Goal: Task Accomplishment & Management: Use online tool/utility

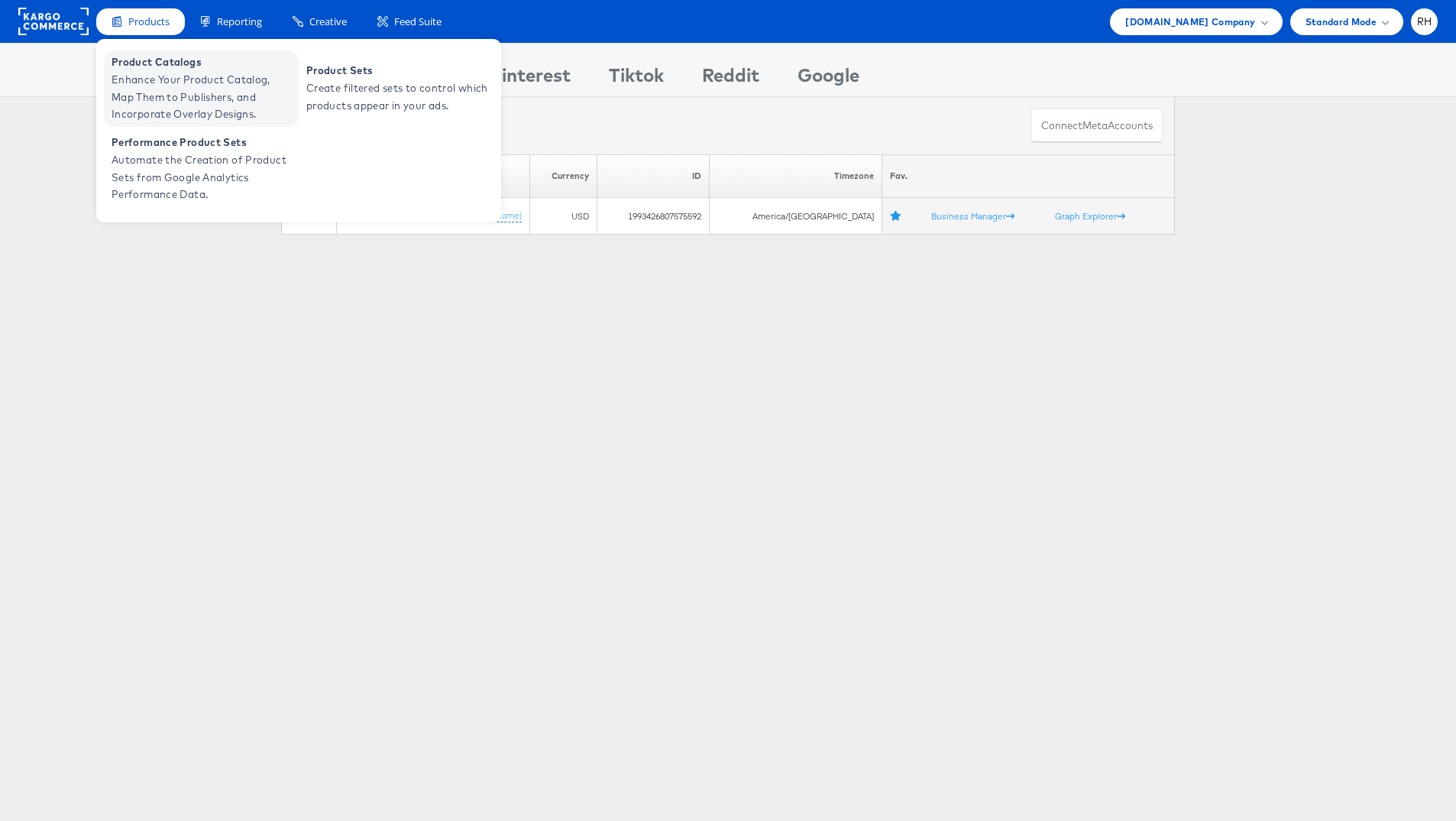
click at [163, 65] on span "Product Catalogs" at bounding box center [203, 62] width 183 height 18
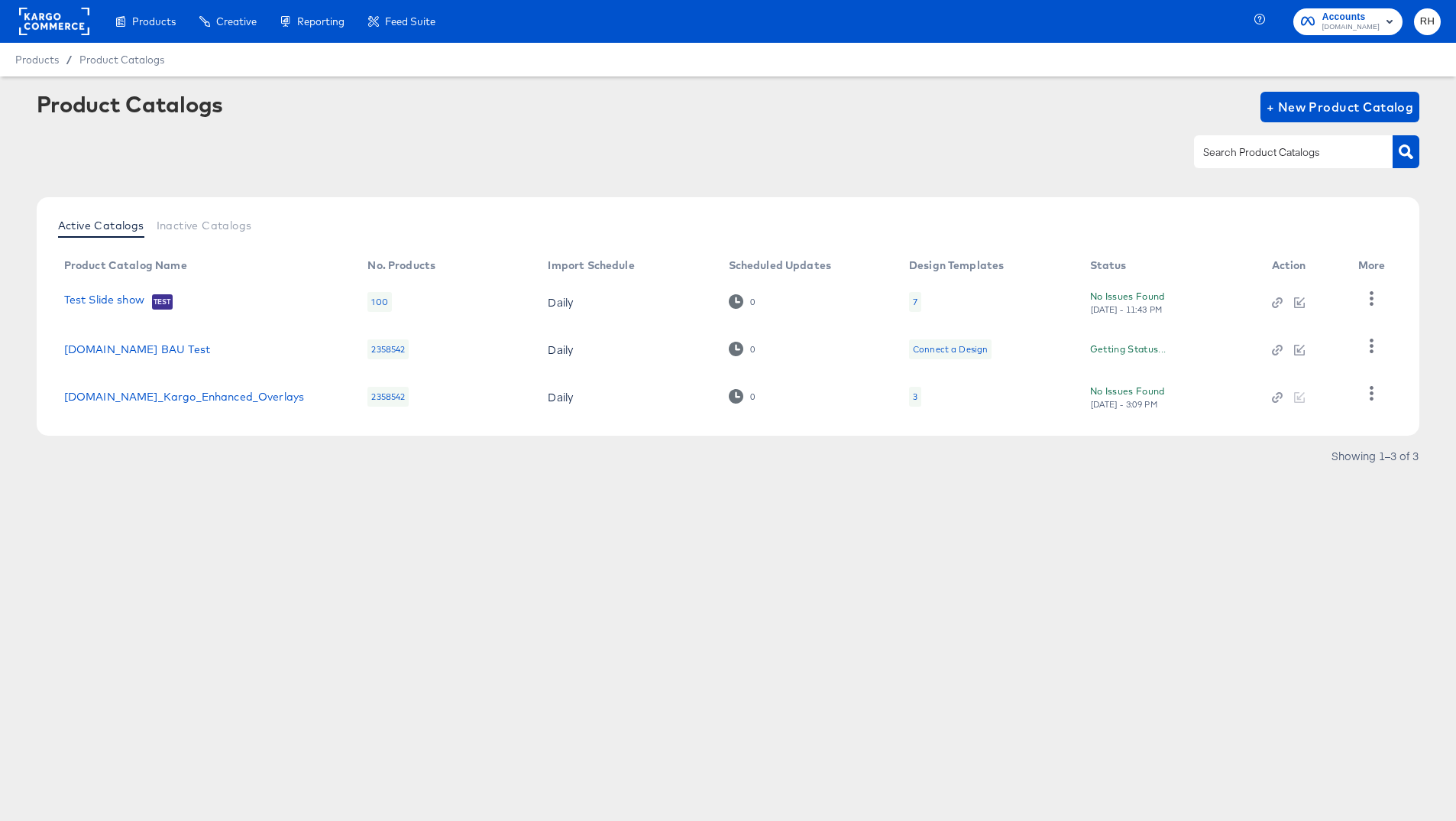
click at [909, 392] on div "3" at bounding box center [915, 396] width 12 height 20
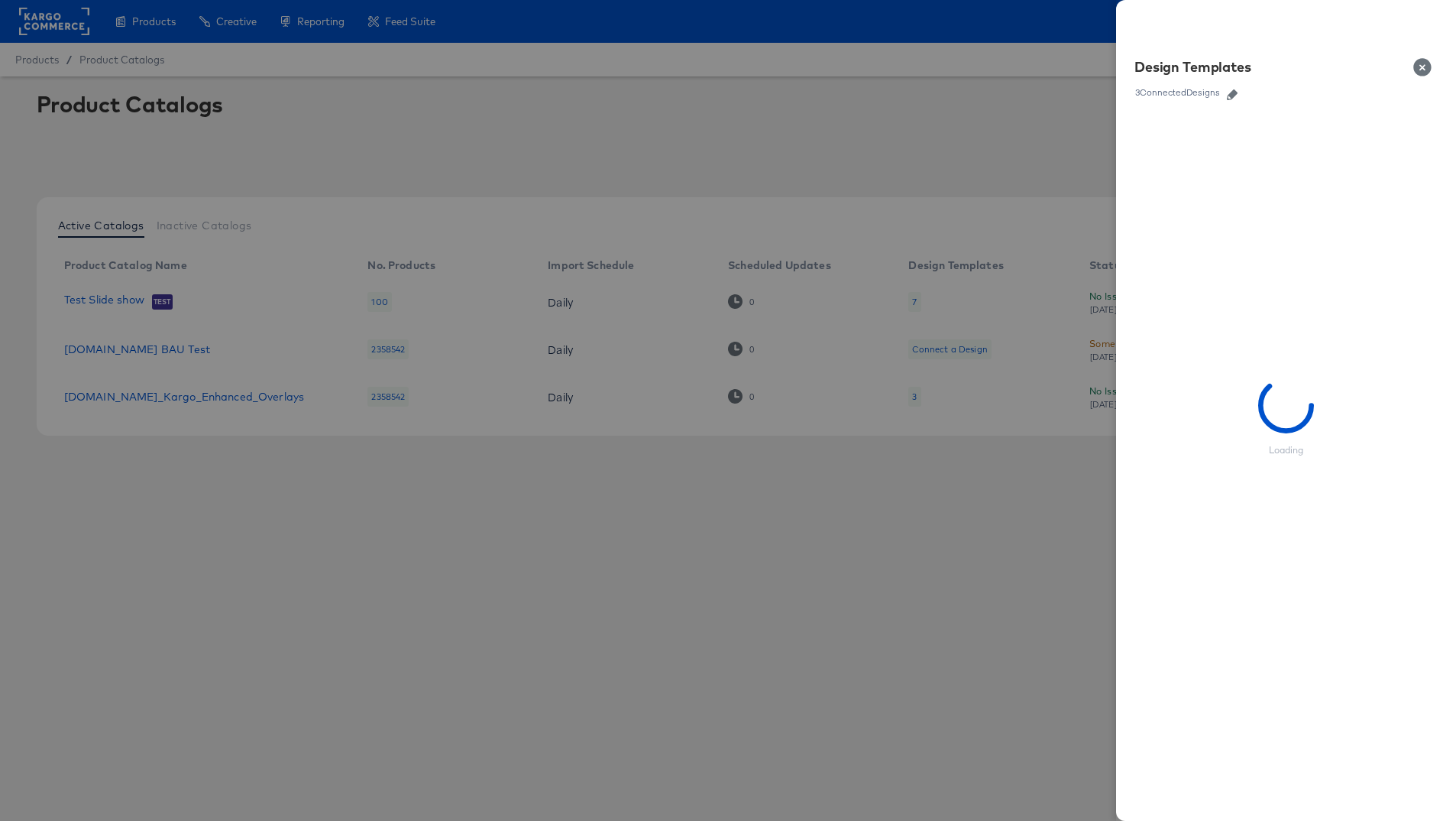
click at [1238, 91] on icon "button" at bounding box center [1232, 95] width 10 height 10
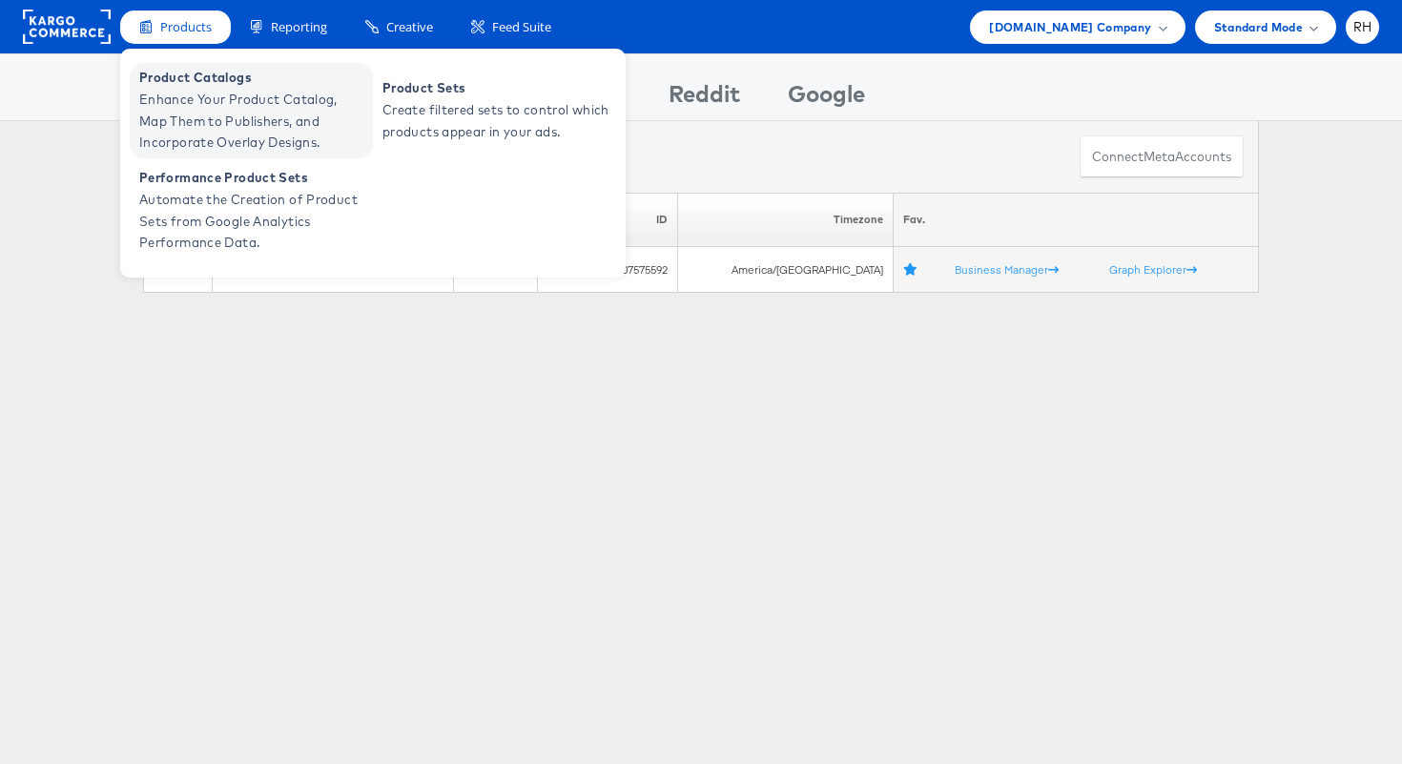
click at [208, 95] on span "Enhance Your Product Catalog, Map Them to Publishers, and Incorporate Overlay D…" at bounding box center [253, 121] width 229 height 65
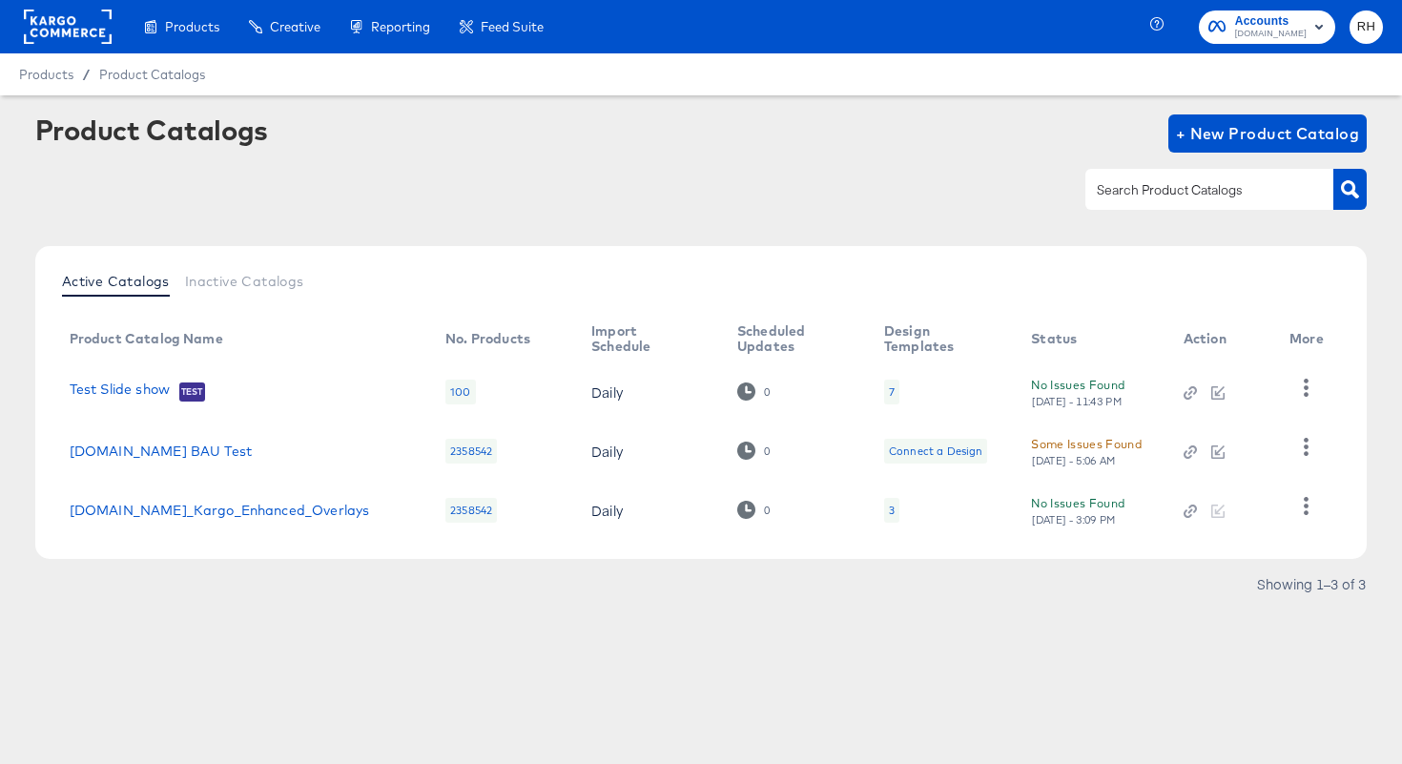
click at [884, 509] on div "3" at bounding box center [891, 510] width 15 height 25
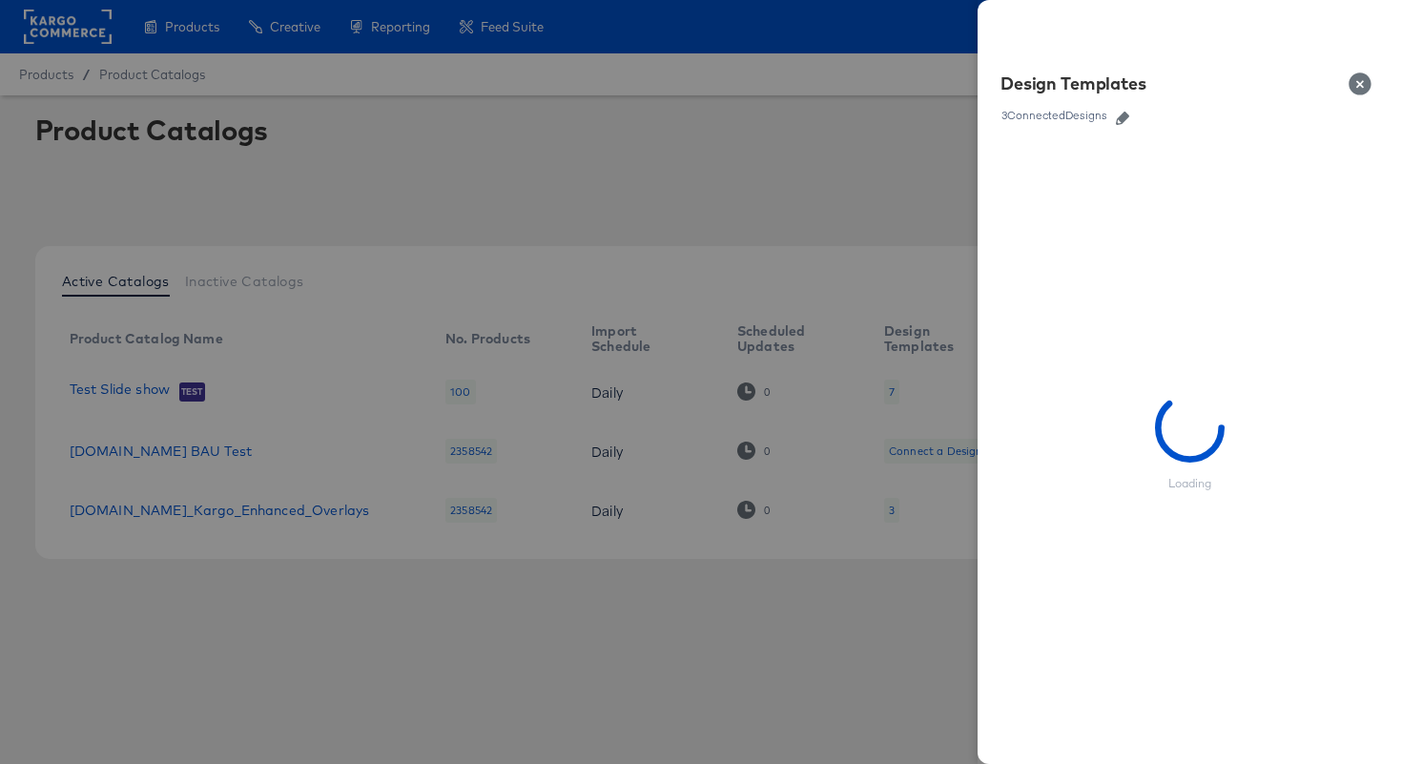
click at [1115, 122] on button "button" at bounding box center [1123, 118] width 29 height 13
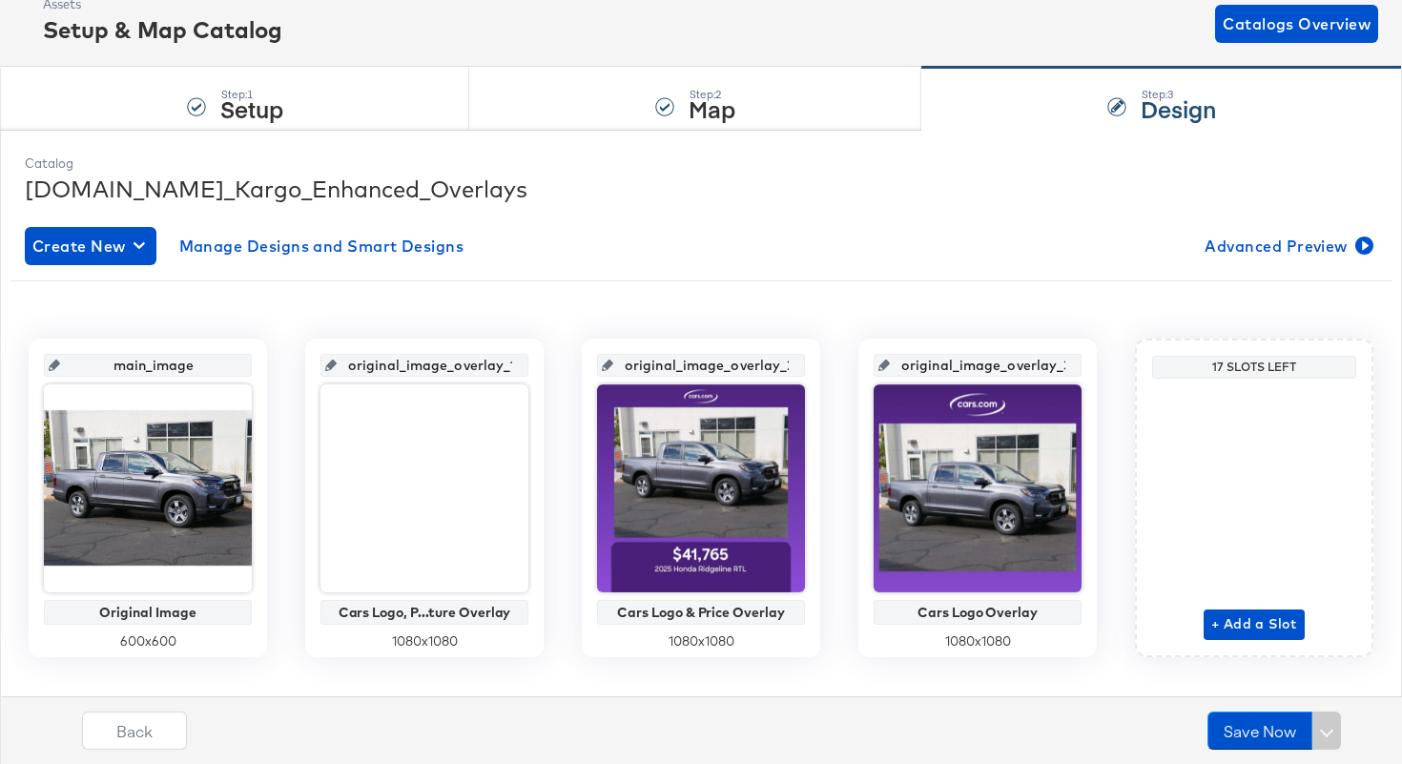
scroll to position [145, 0]
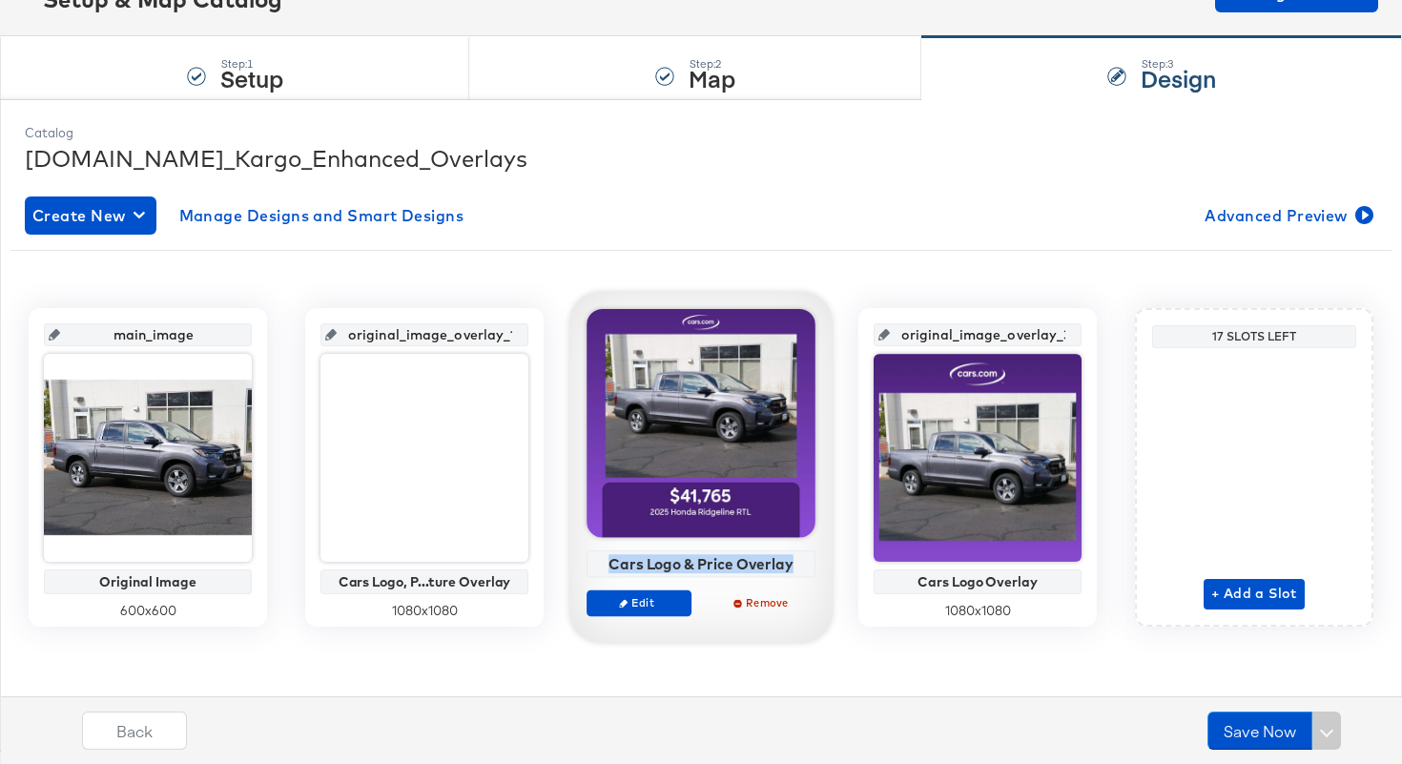
drag, startPoint x: 803, startPoint y: 558, endPoint x: 613, endPoint y: 562, distance: 190.9
click at [613, 562] on div "Cars Logo & Price Overlay" at bounding box center [701, 563] width 218 height 17
copy div "Cars Logo & Price Overlay"
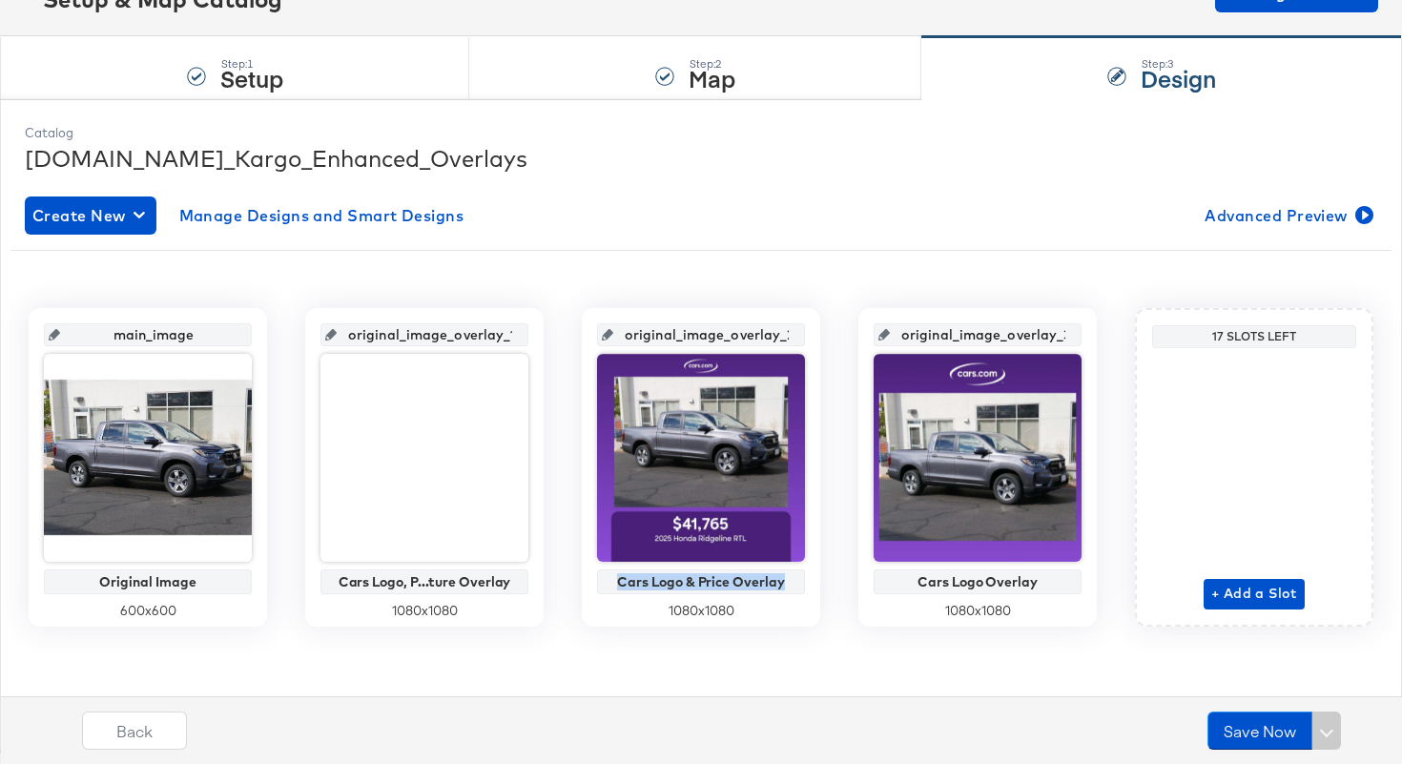
scroll to position [0, 0]
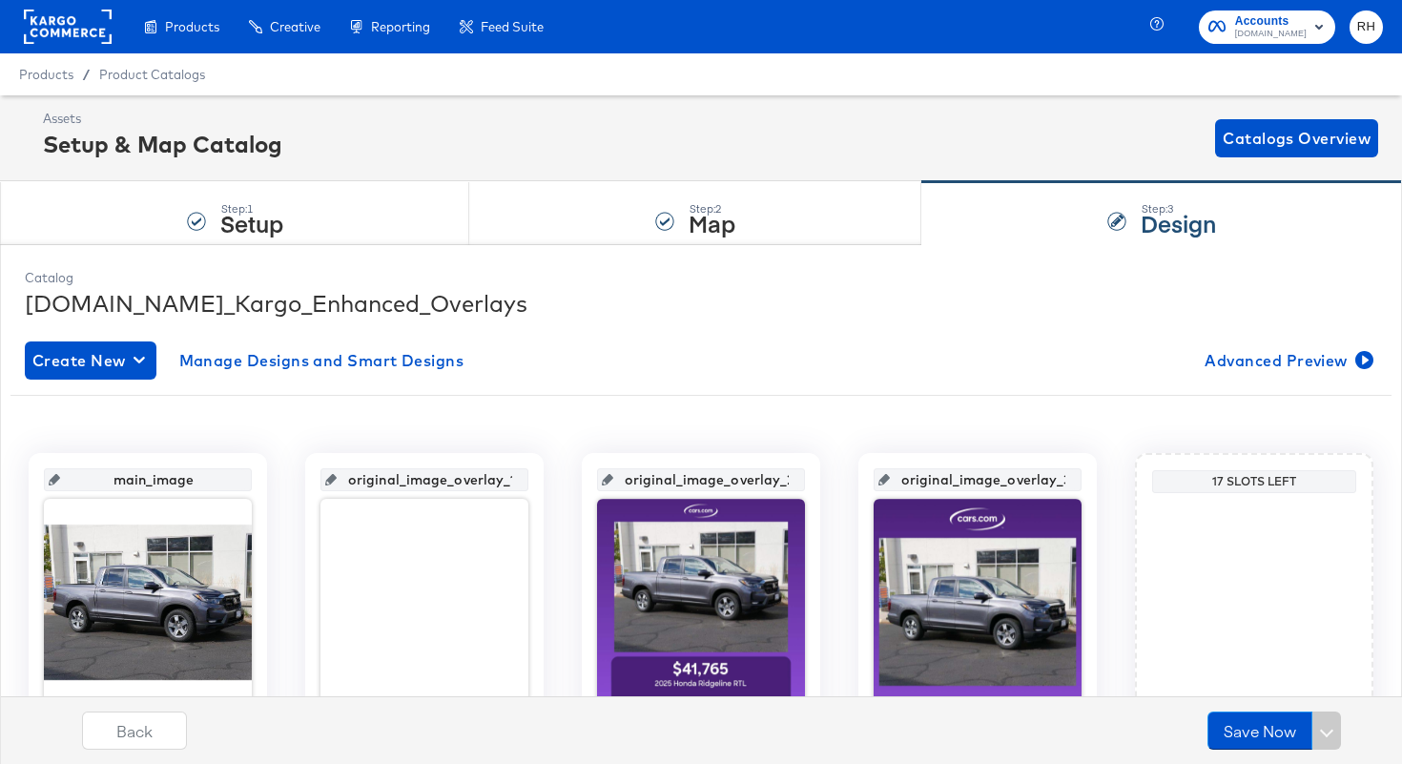
click at [85, 32] on rect at bounding box center [68, 27] width 88 height 34
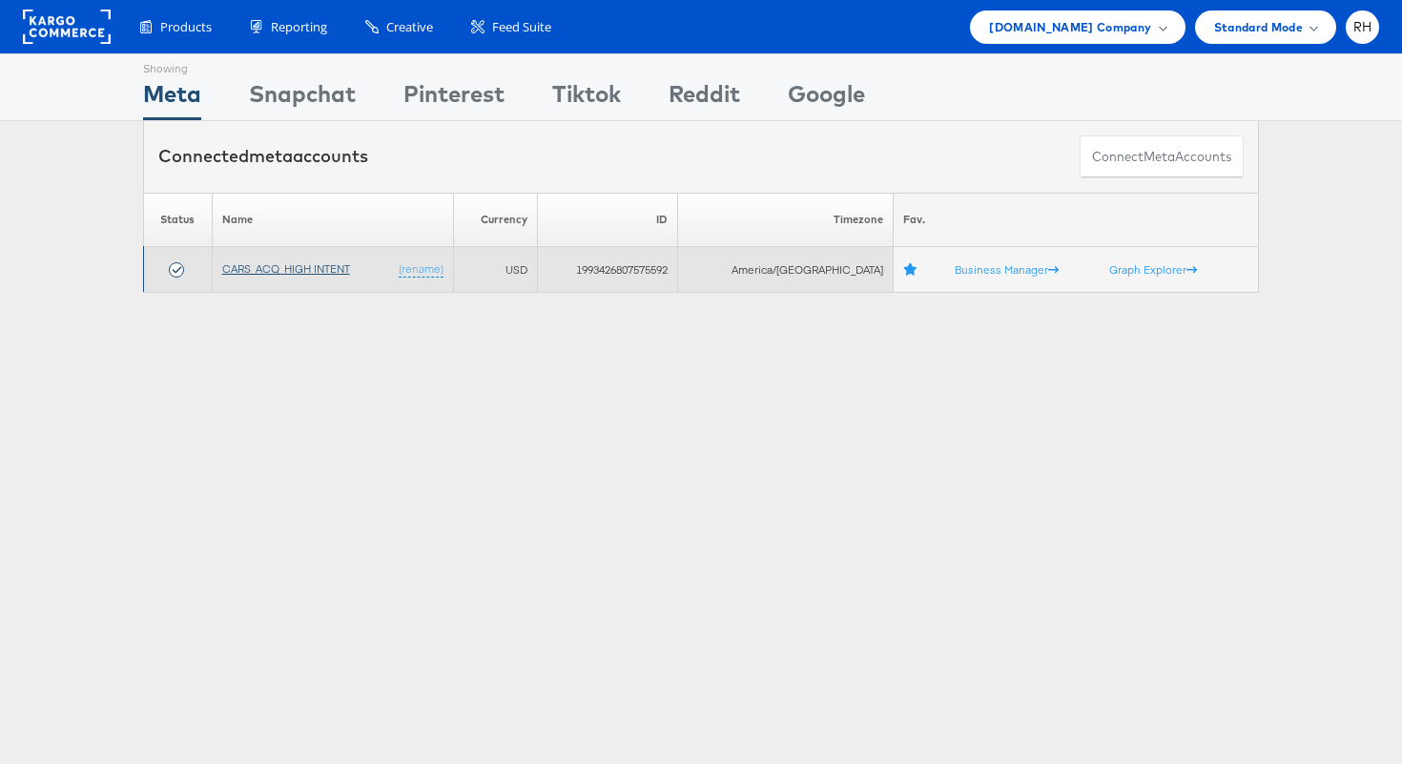
click at [300, 270] on link "CARS_ACQ_HIGH INTENT" at bounding box center [286, 268] width 128 height 14
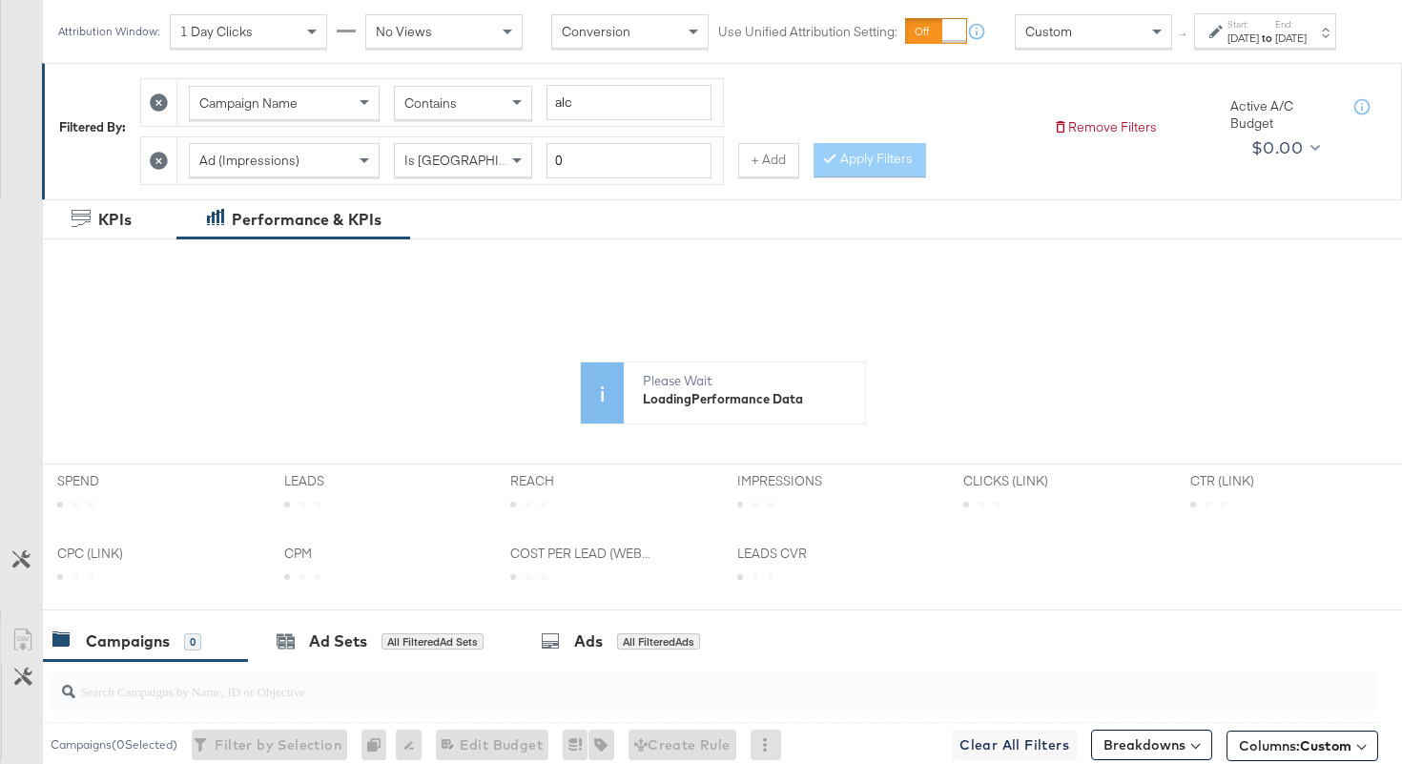
scroll to position [391, 0]
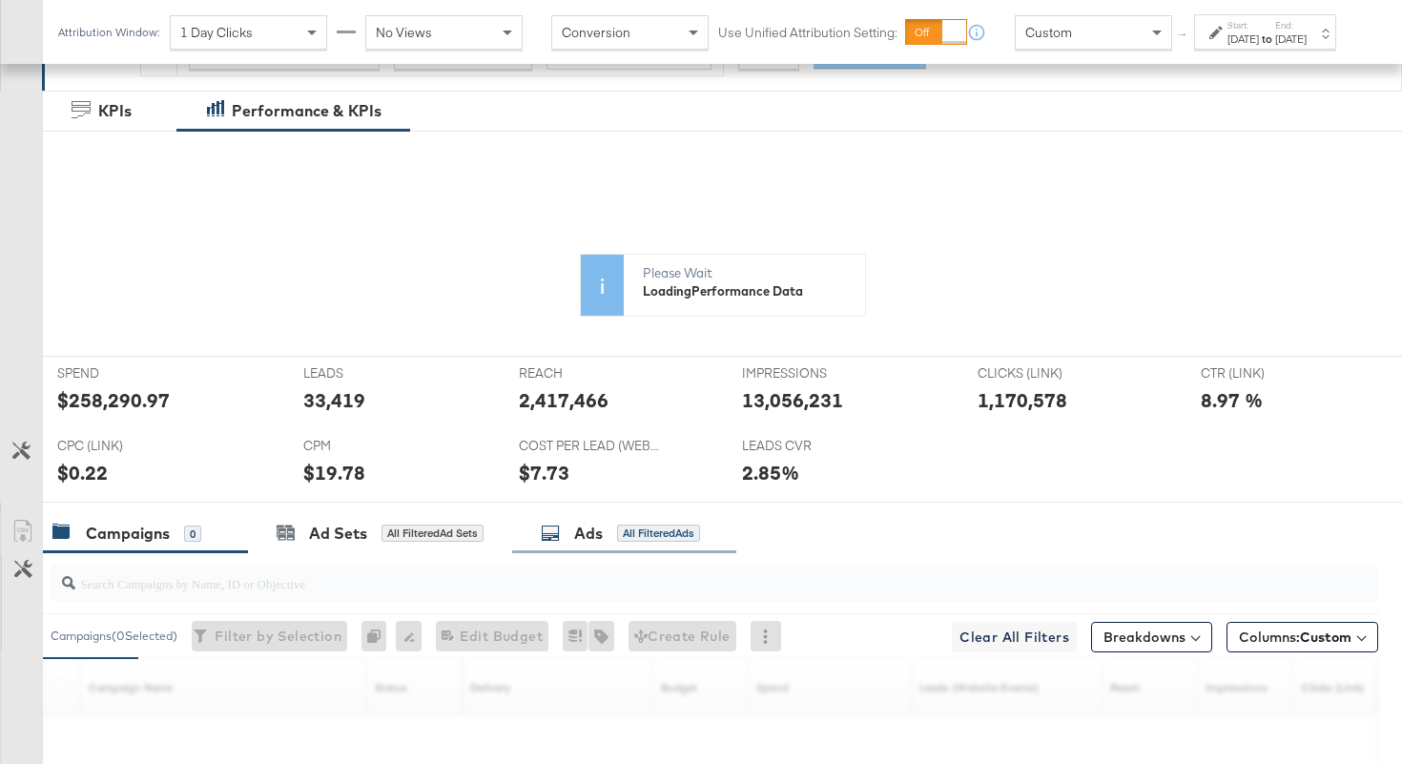
click at [619, 528] on div "All Filtered Ads" at bounding box center [658, 533] width 83 height 17
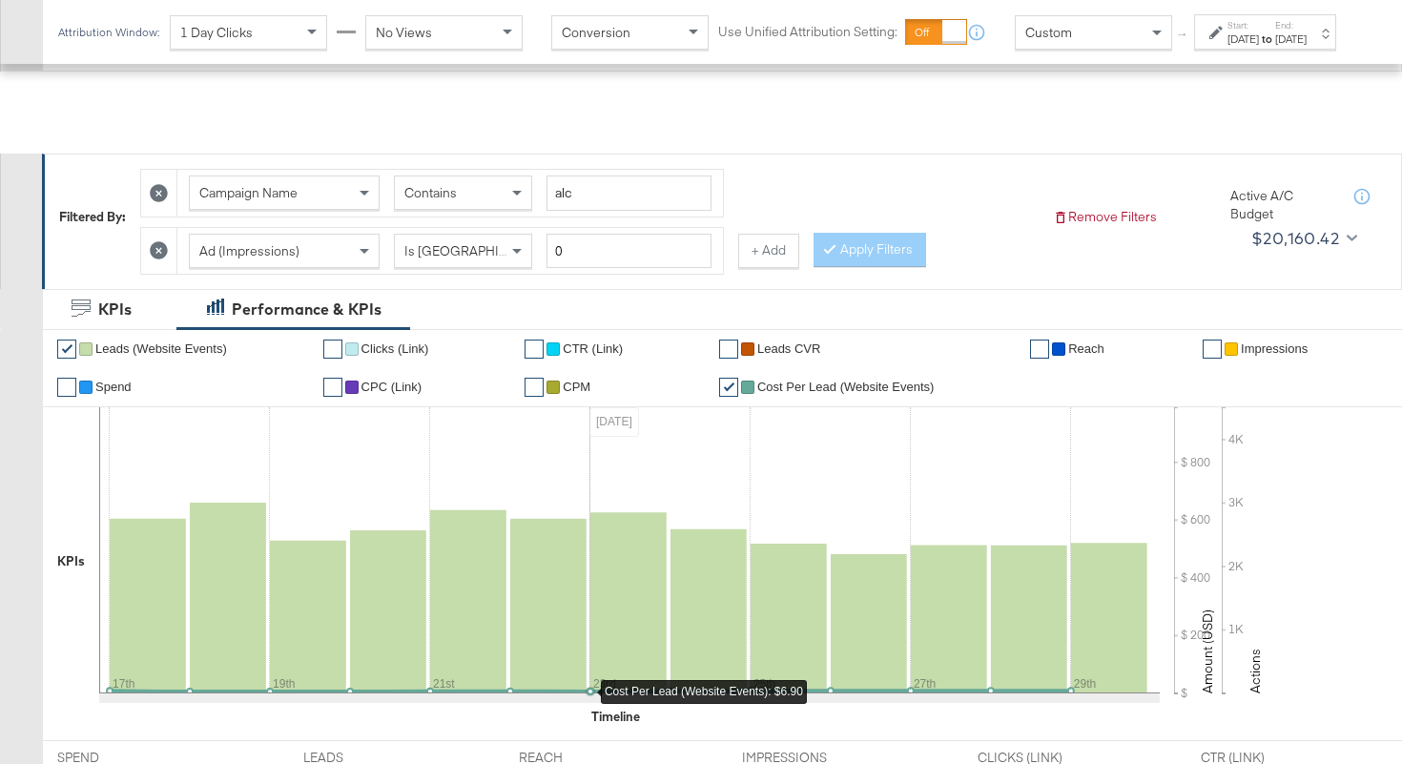
scroll to position [0, 0]
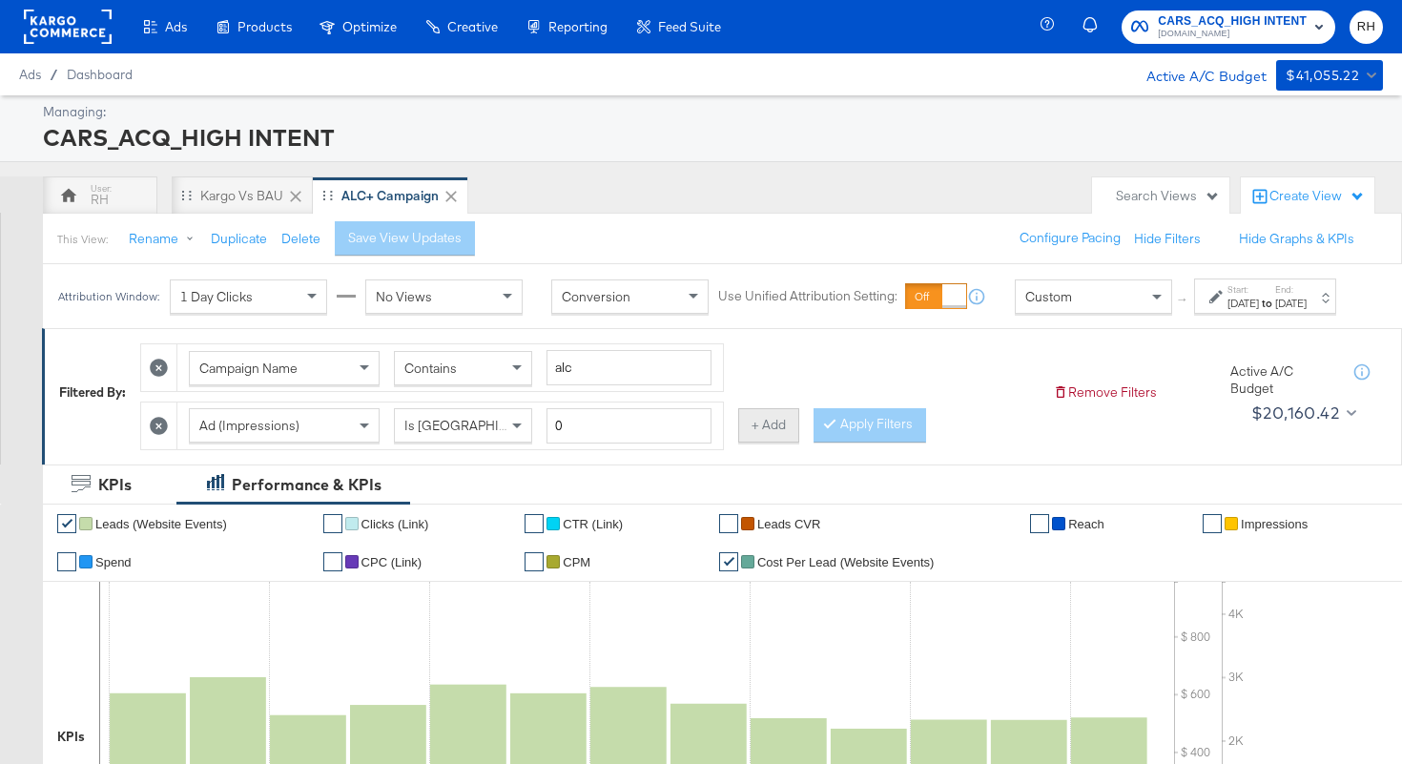
click at [757, 443] on button "+ Add" at bounding box center [768, 425] width 61 height 34
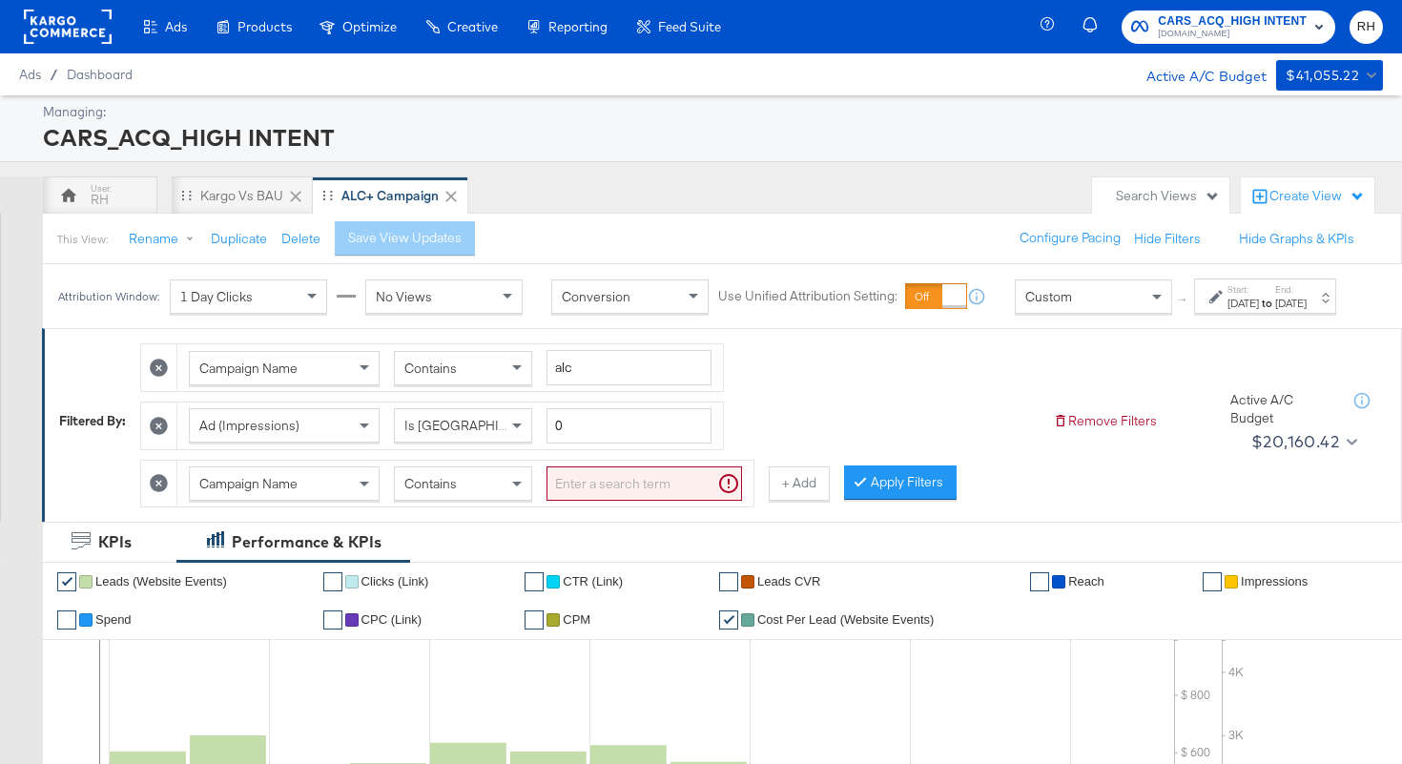
click at [354, 496] on div "Campaign Name" at bounding box center [284, 483] width 189 height 32
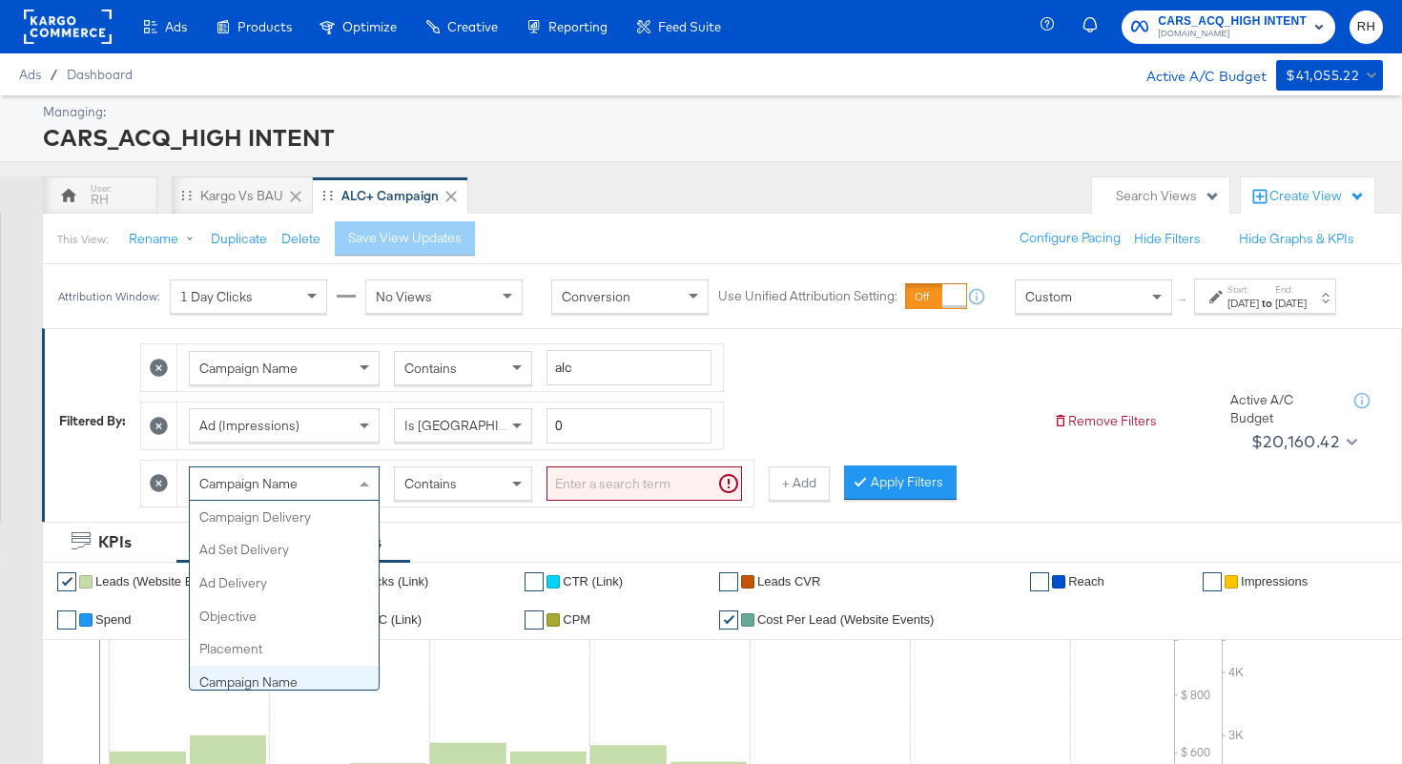
scroll to position [165, 0]
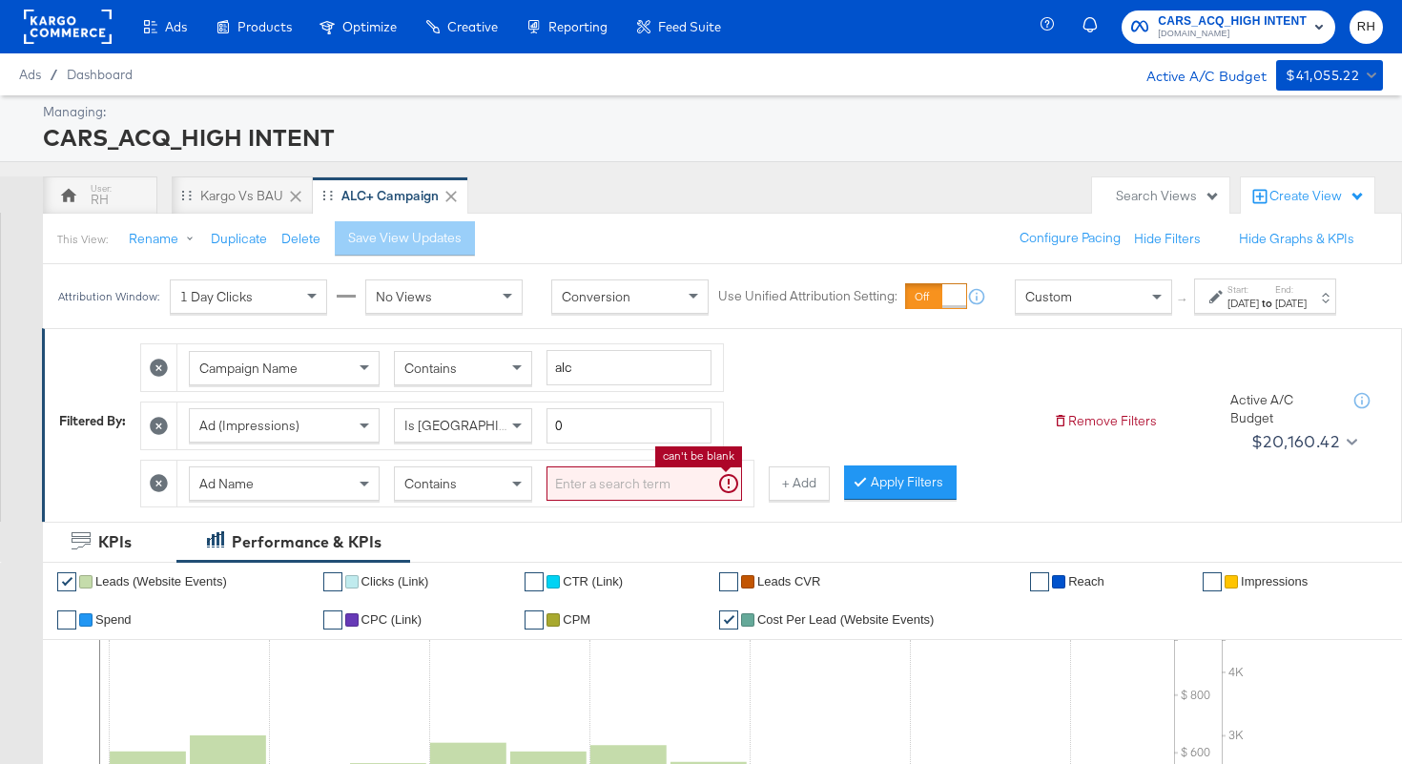
click at [559, 499] on input "search" at bounding box center [645, 484] width 196 height 35
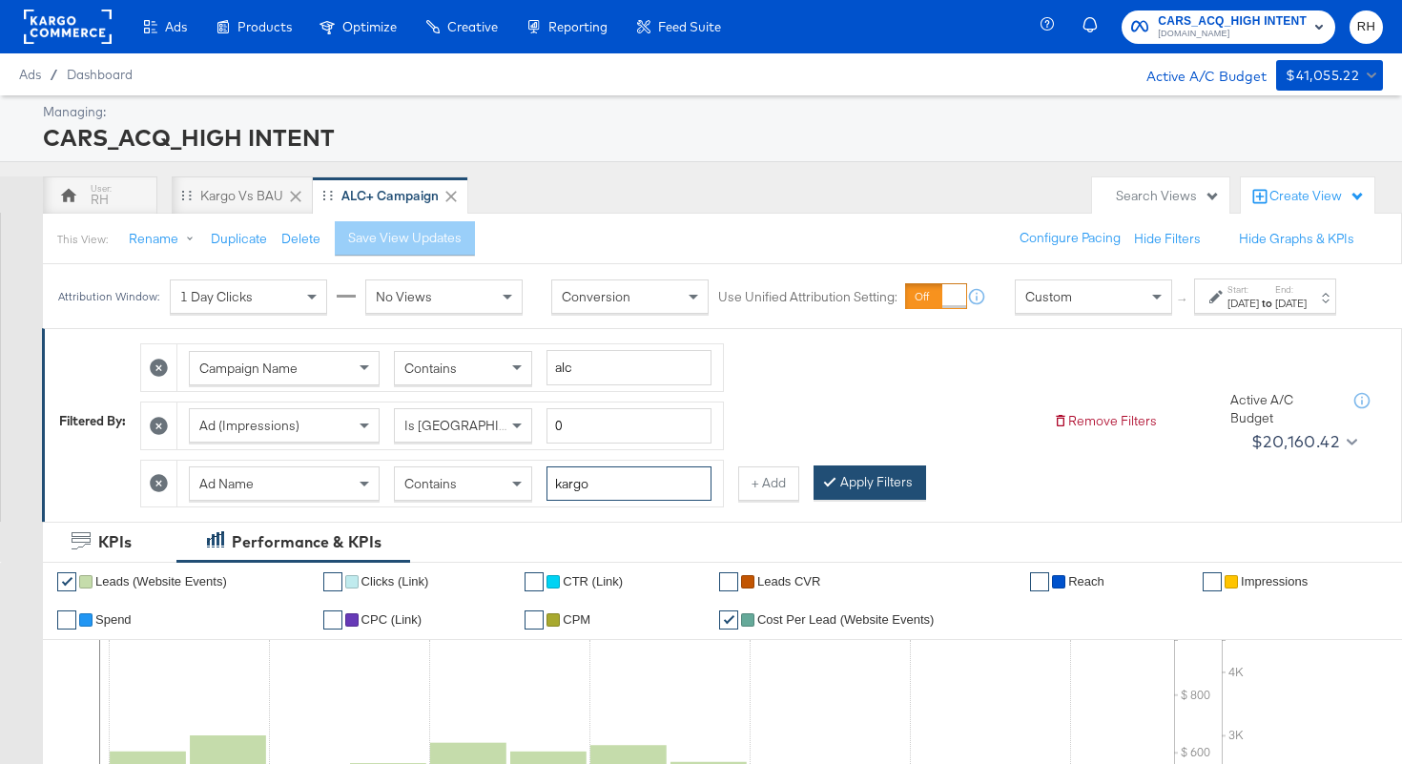
type input "kargo"
click at [856, 496] on button "Apply Filters" at bounding box center [870, 483] width 113 height 34
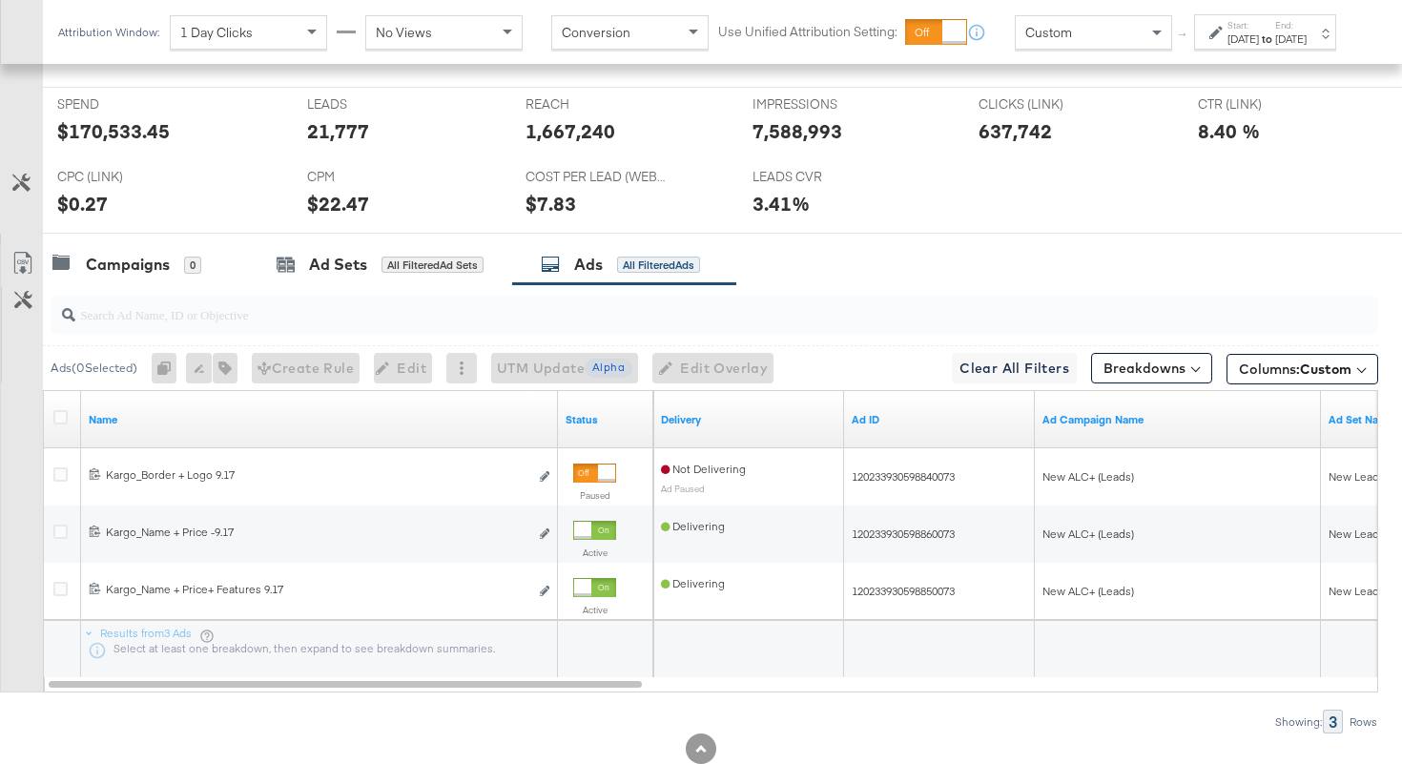
scroll to position [957, 0]
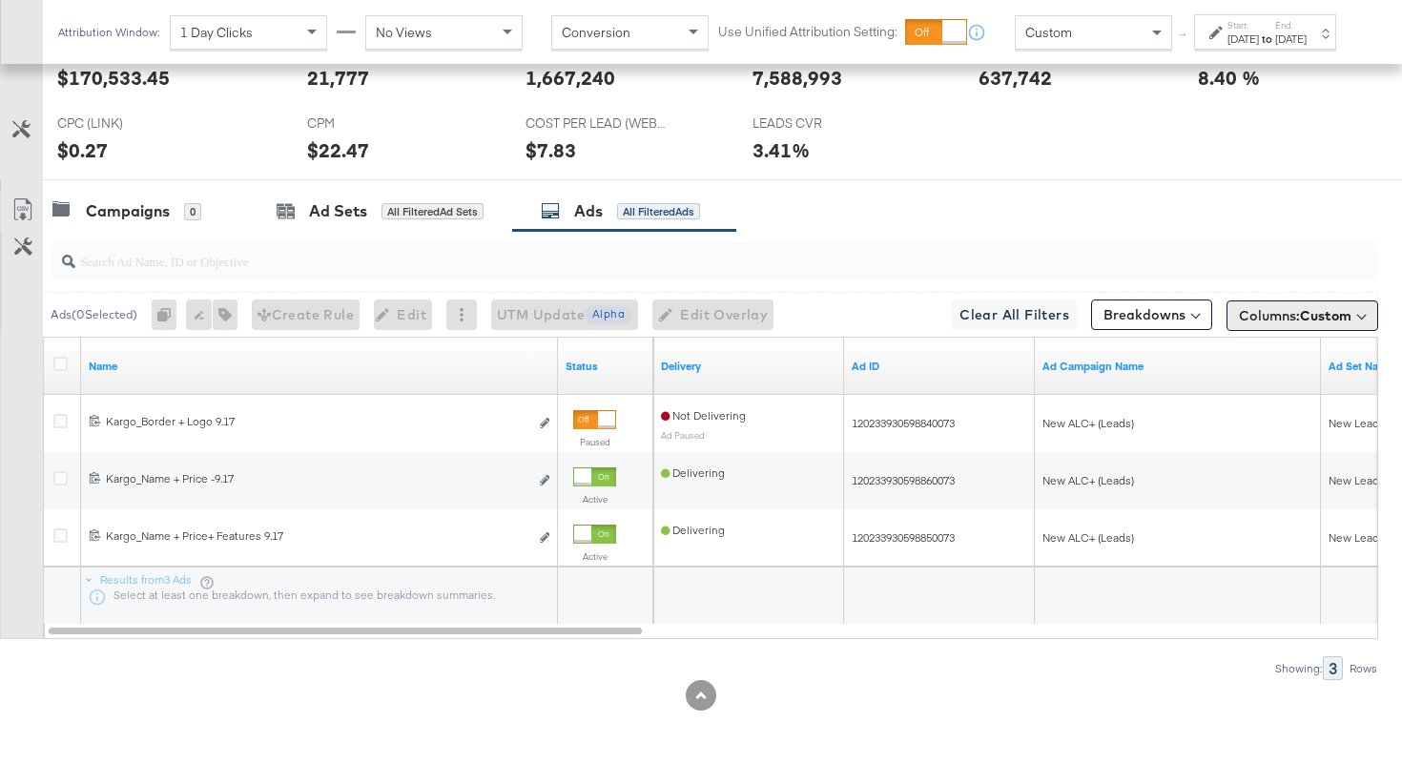
click at [1288, 322] on span "Columns: Custom" at bounding box center [1295, 315] width 113 height 19
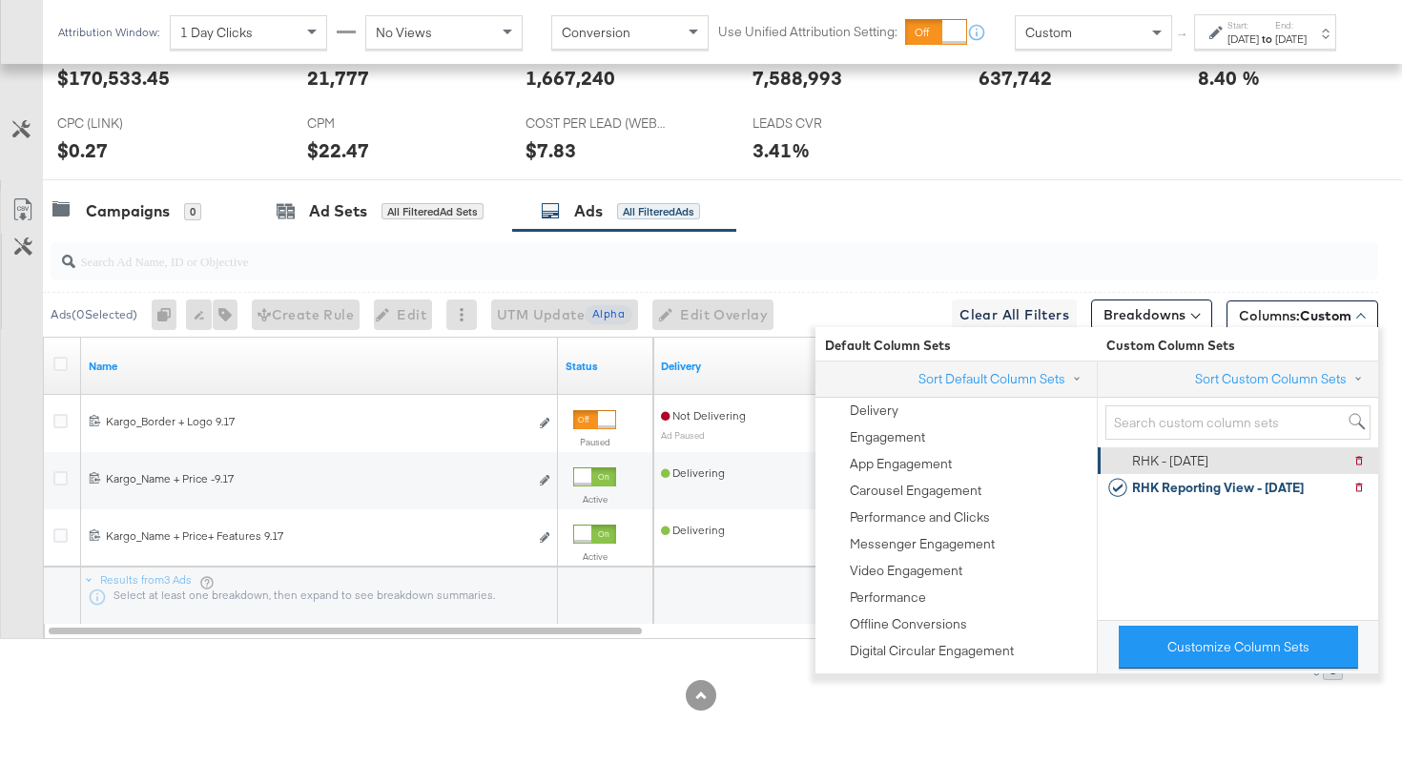
click at [1201, 459] on div "RHK - [DATE]" at bounding box center [1170, 461] width 76 height 18
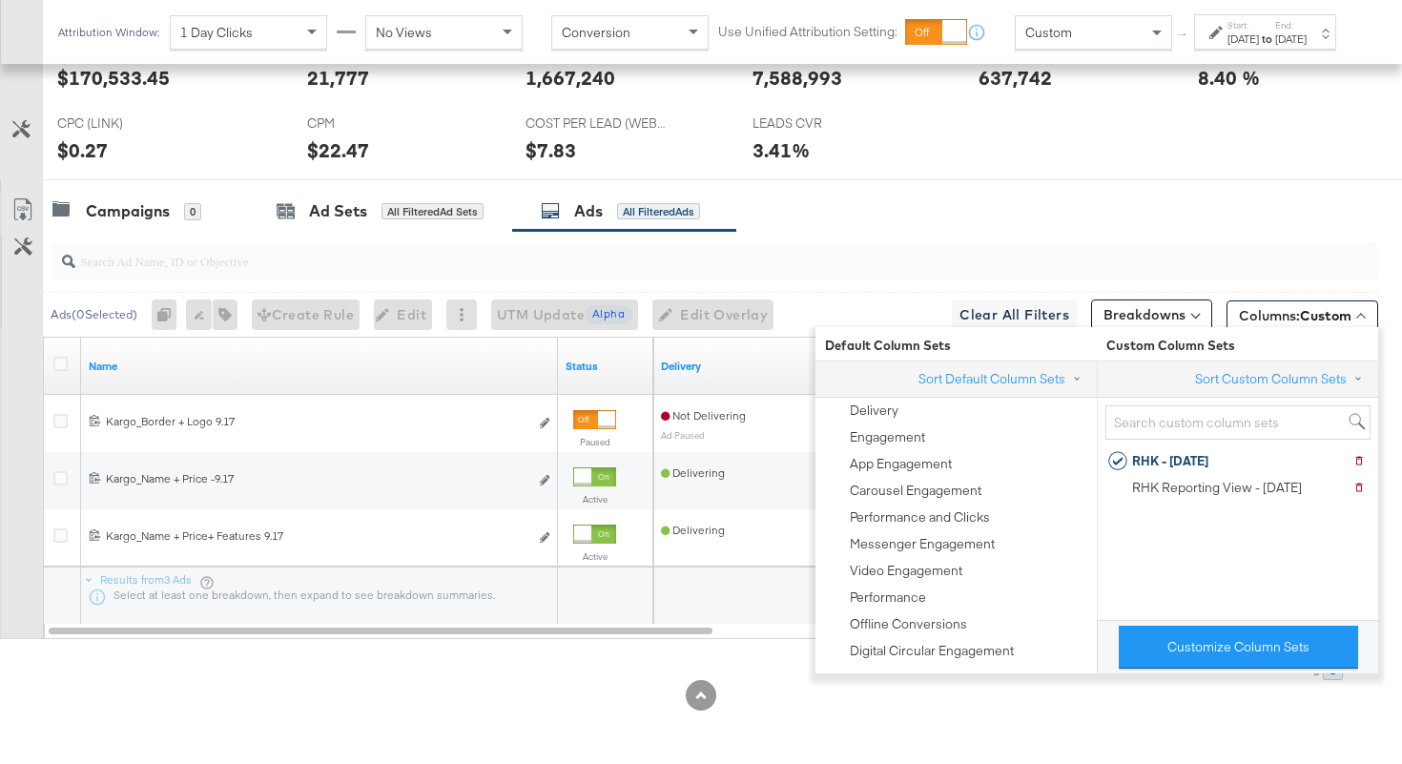
click at [1016, 191] on div "Campaigns 0 Ad Sets All Filtered Ad Sets Ads All Filtered Ads" at bounding box center [723, 211] width 1360 height 41
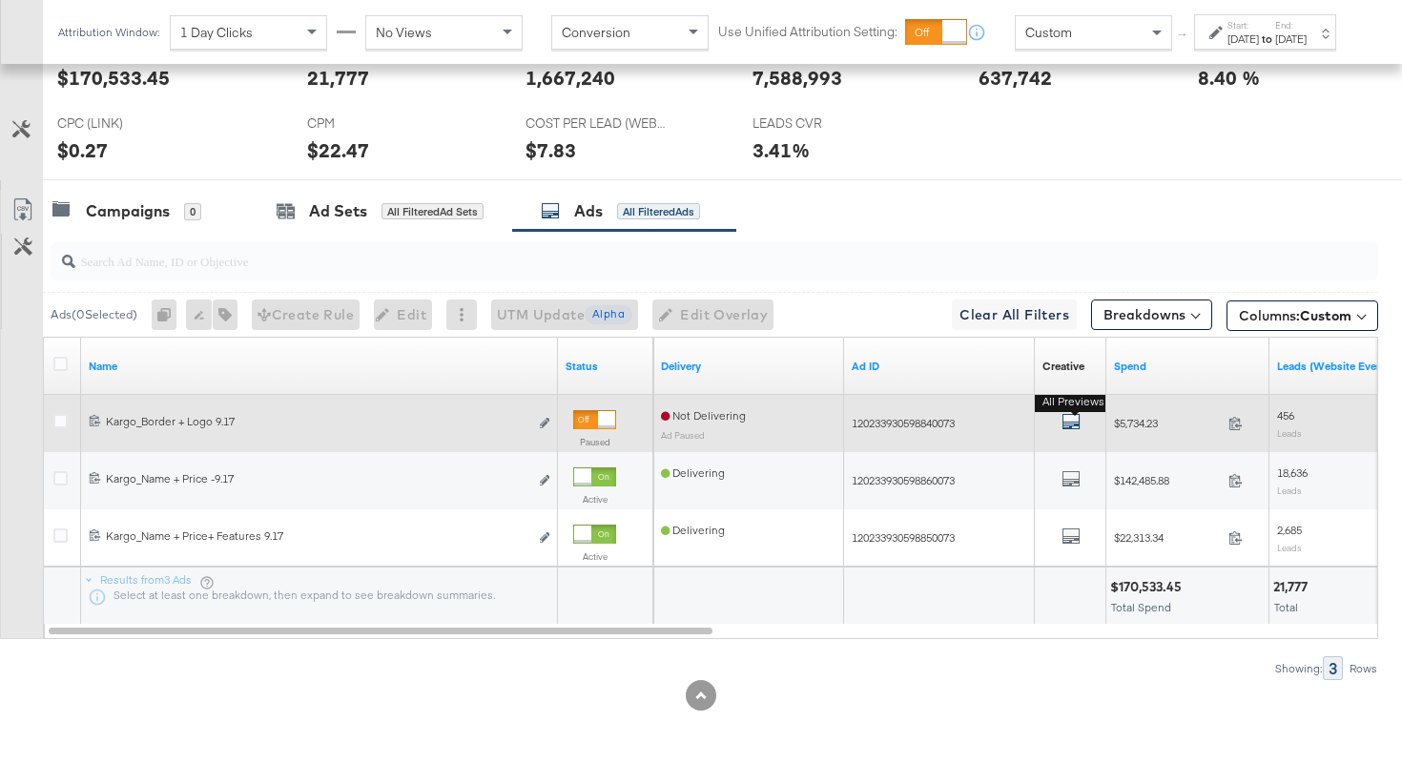
click at [1070, 418] on icon "default" at bounding box center [1071, 421] width 19 height 19
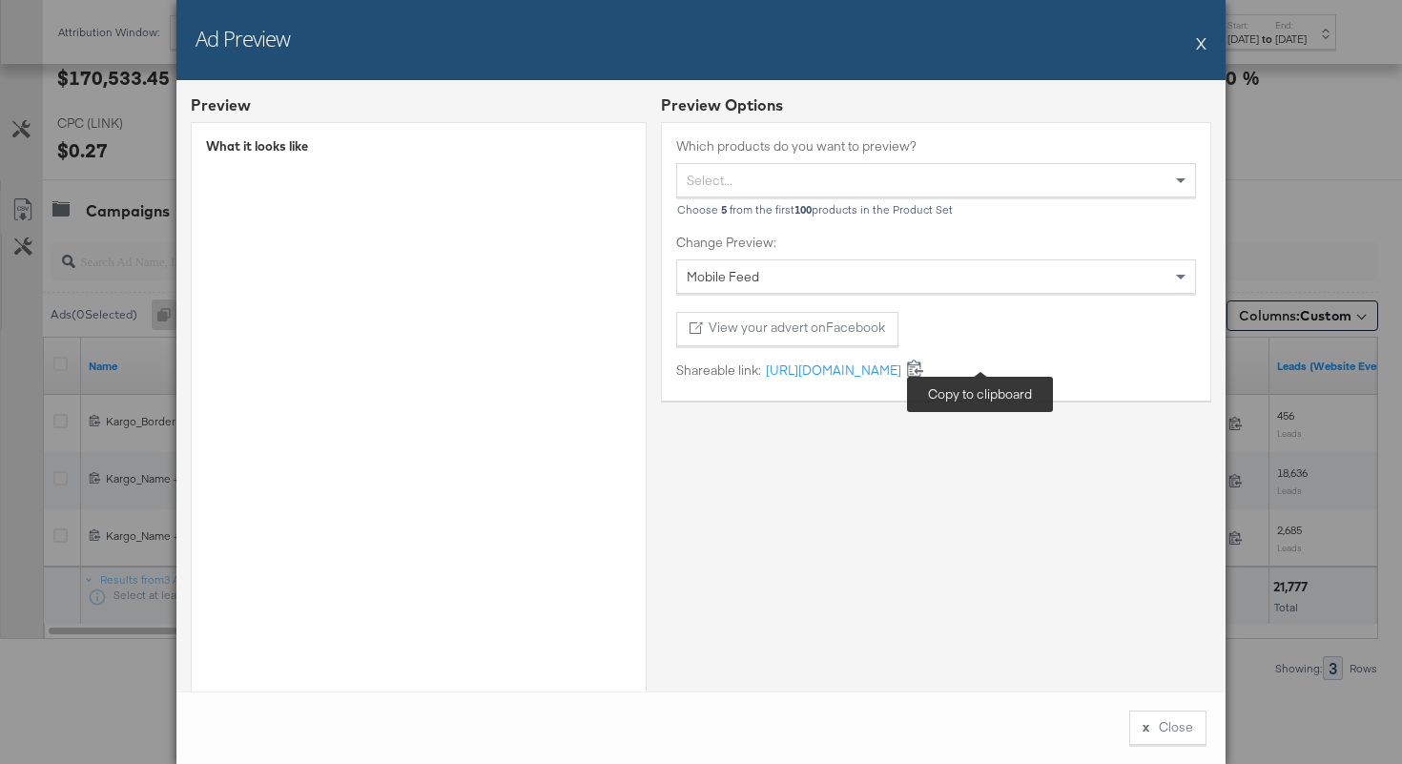
click at [924, 370] on icon at bounding box center [915, 368] width 16 height 17
click at [1194, 47] on div "Ad Preview X" at bounding box center [701, 40] width 1049 height 80
click at [1198, 42] on button "X" at bounding box center [1201, 43] width 10 height 38
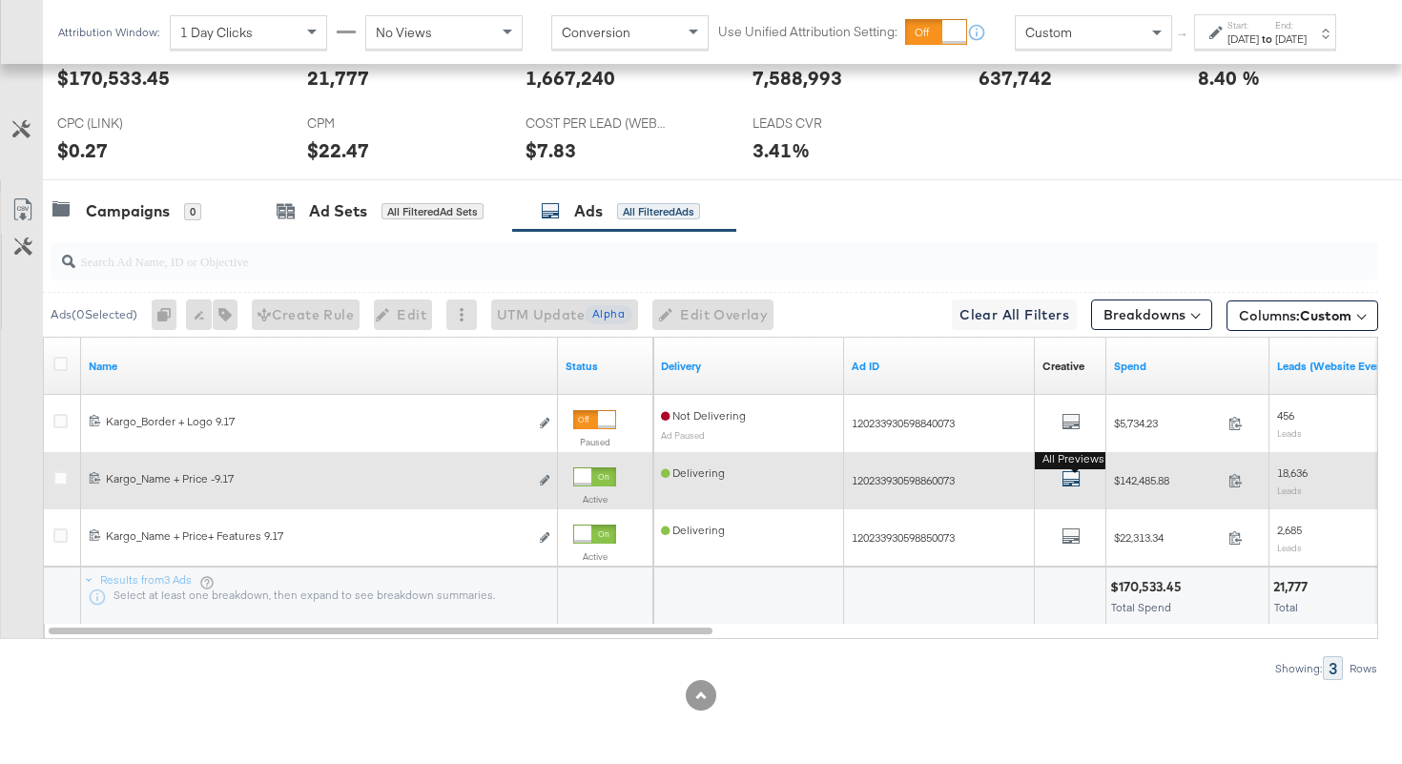
click at [1080, 473] on icon "default" at bounding box center [1071, 478] width 19 height 19
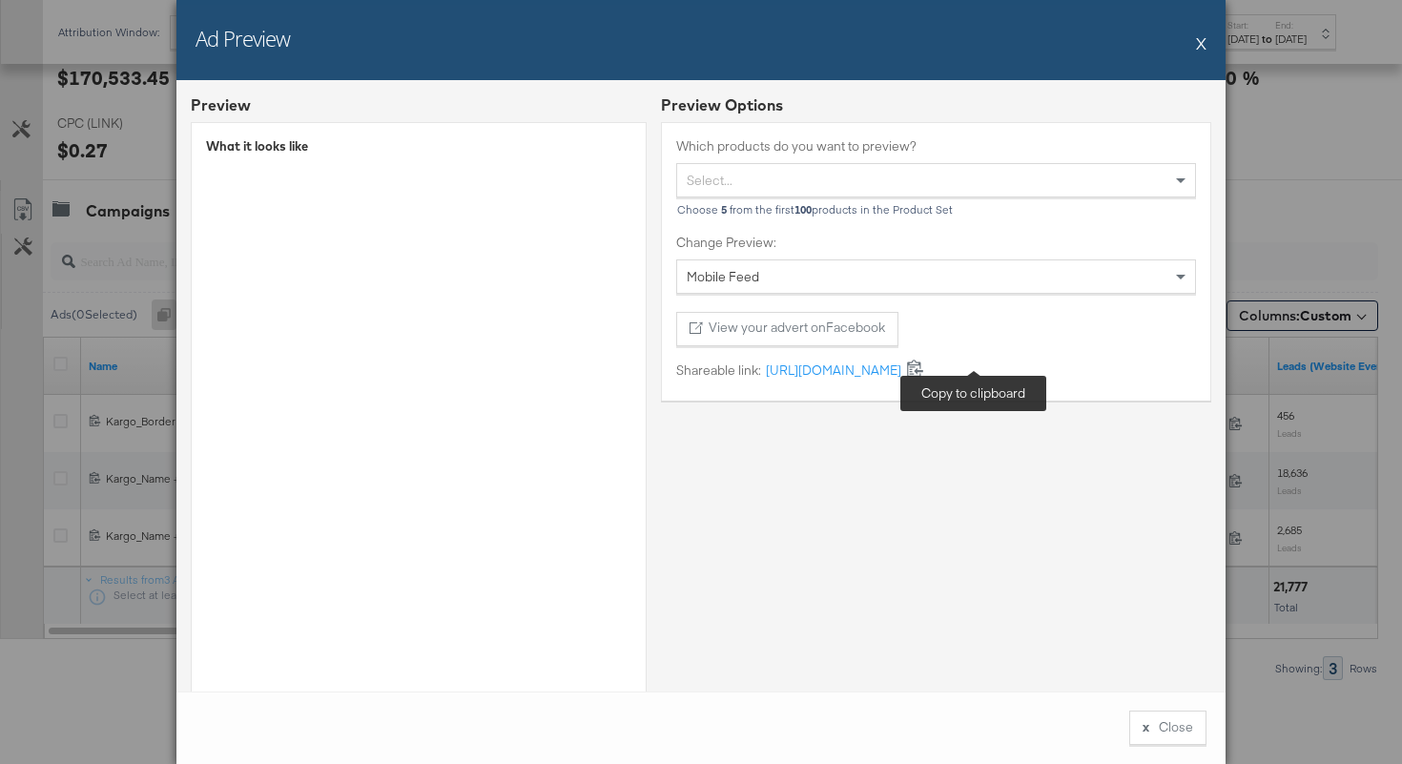
click at [924, 366] on icon at bounding box center [915, 368] width 18 height 18
click at [1143, 730] on button "x Close" at bounding box center [1168, 728] width 77 height 34
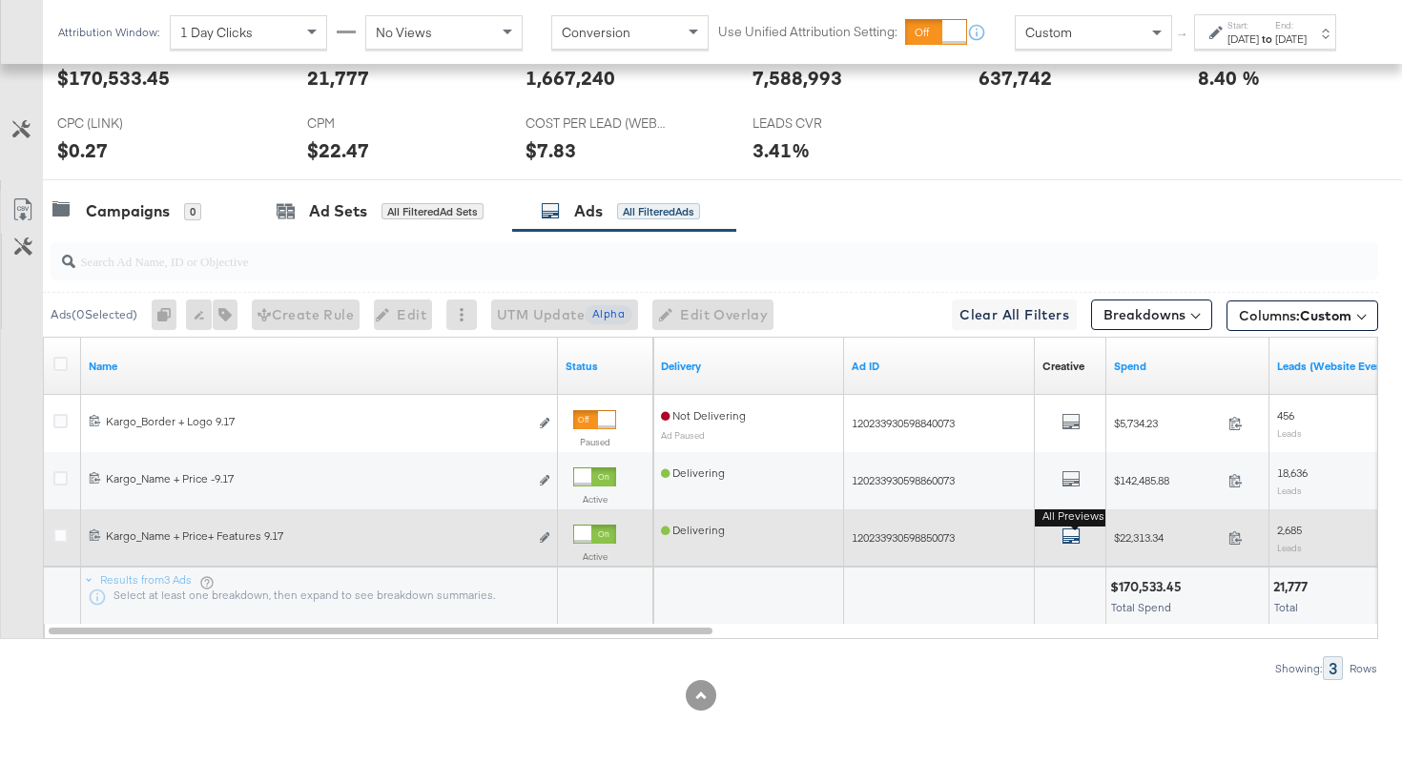
click at [1064, 534] on icon "default" at bounding box center [1071, 536] width 19 height 19
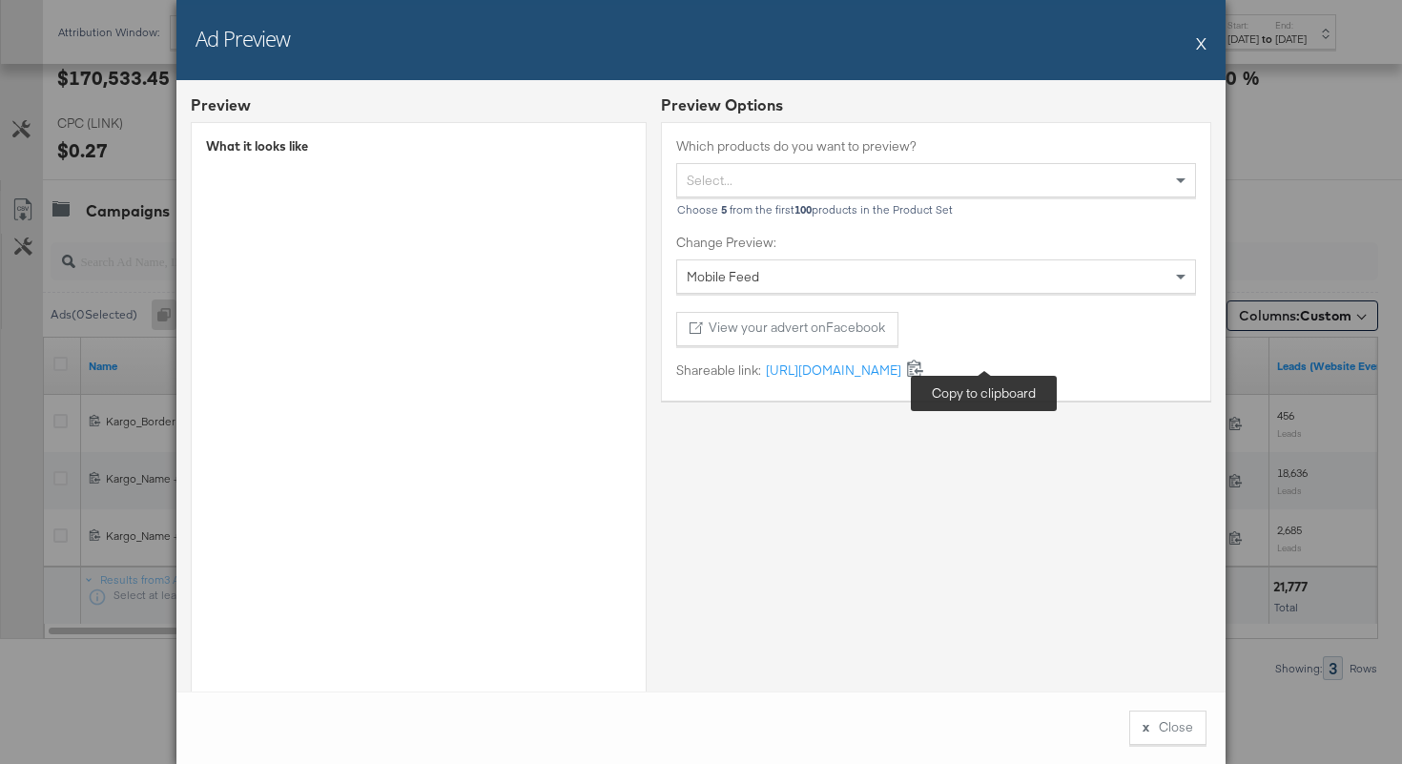
click at [924, 368] on icon at bounding box center [915, 368] width 18 height 18
click at [1145, 725] on div "x" at bounding box center [1146, 727] width 7 height 18
